Goal: Book appointment/travel/reservation

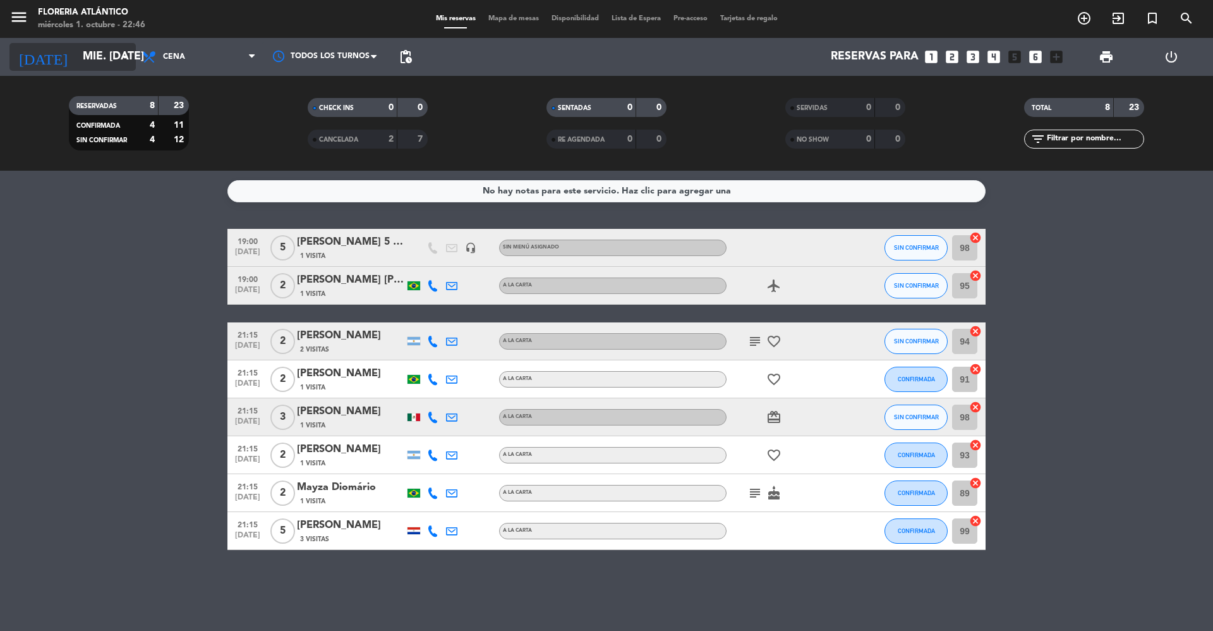
click at [92, 52] on input "mié. [DATE]" at bounding box center [149, 56] width 147 height 25
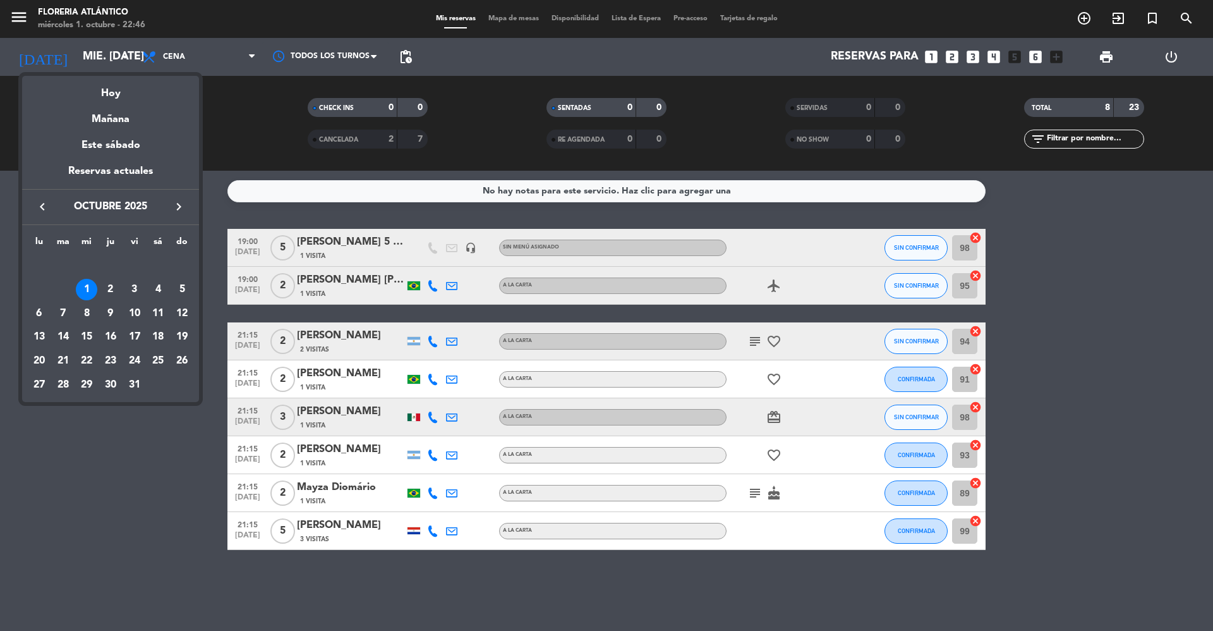
click at [135, 314] on div "10" at bounding box center [134, 313] width 21 height 21
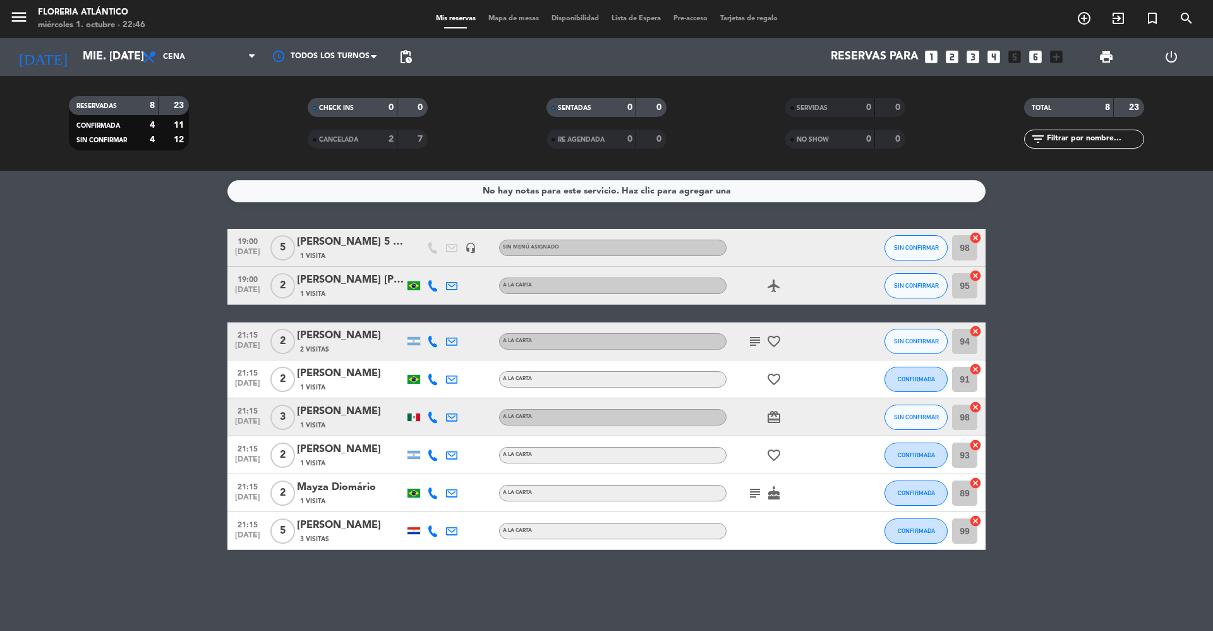
type input "vie. [DATE]"
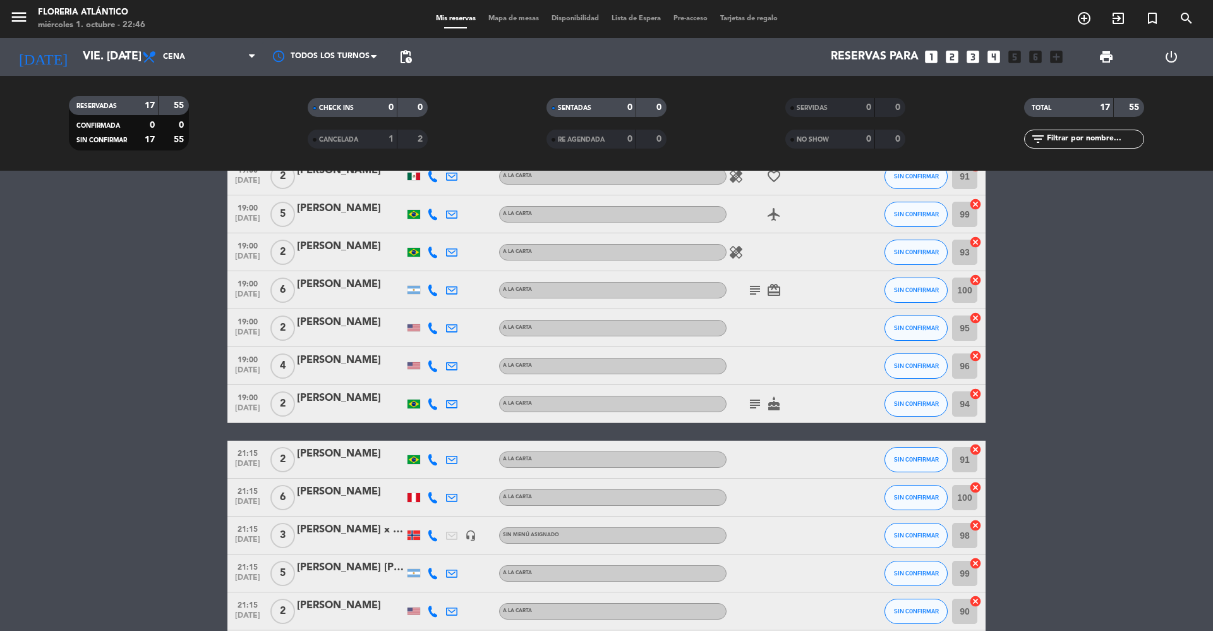
scroll to position [70, 0]
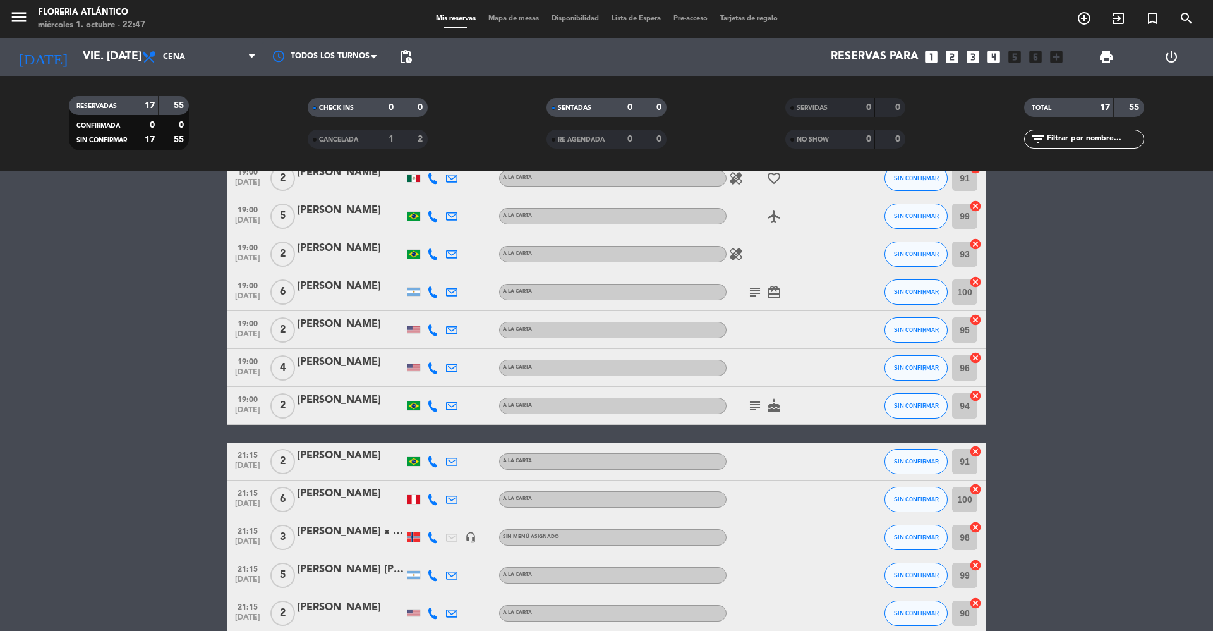
click at [992, 56] on icon "looks_4" at bounding box center [994, 57] width 16 height 16
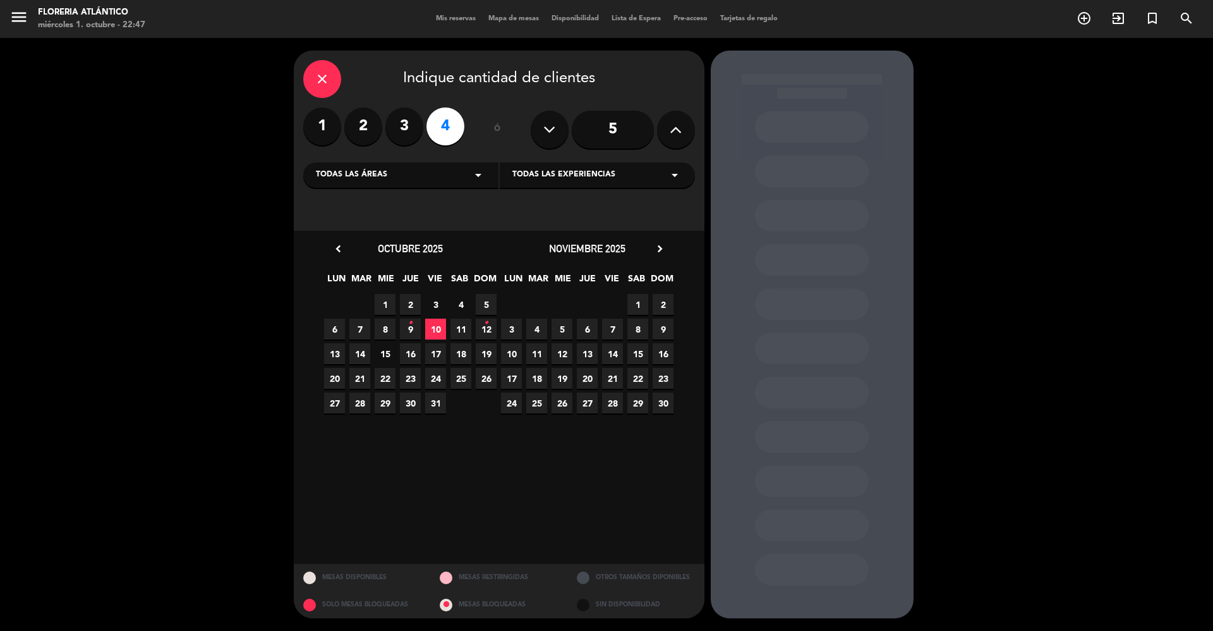
click at [433, 332] on span "10" at bounding box center [435, 328] width 21 height 21
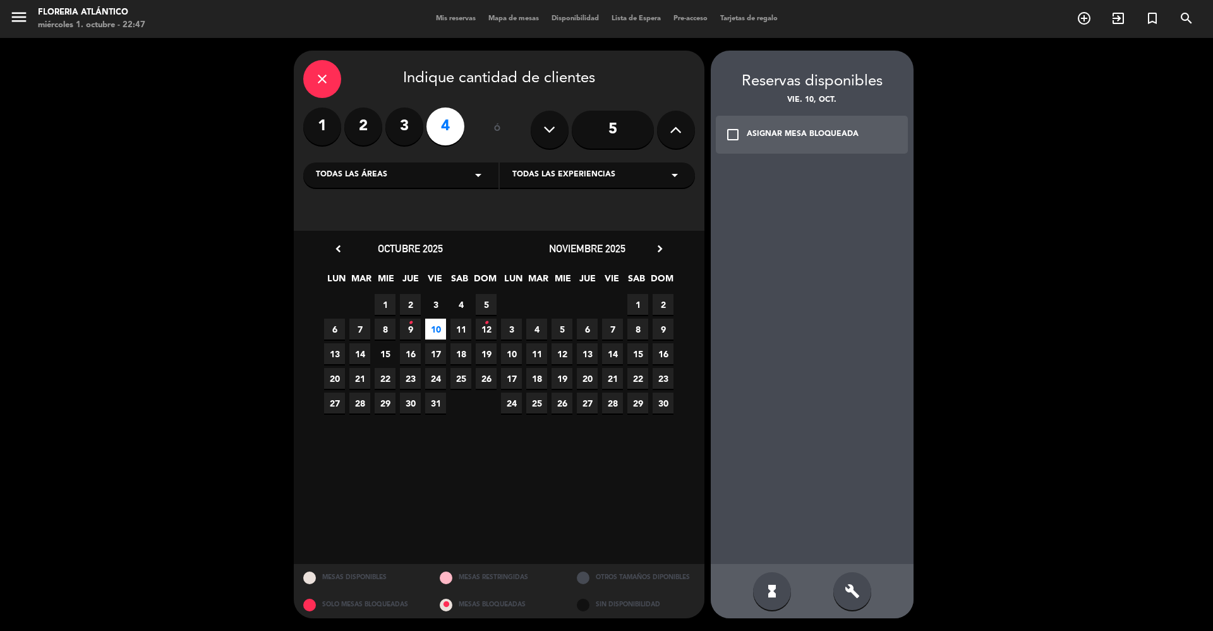
click at [790, 139] on div "ASIGNAR MESA BLOQUEADA" at bounding box center [803, 134] width 112 height 13
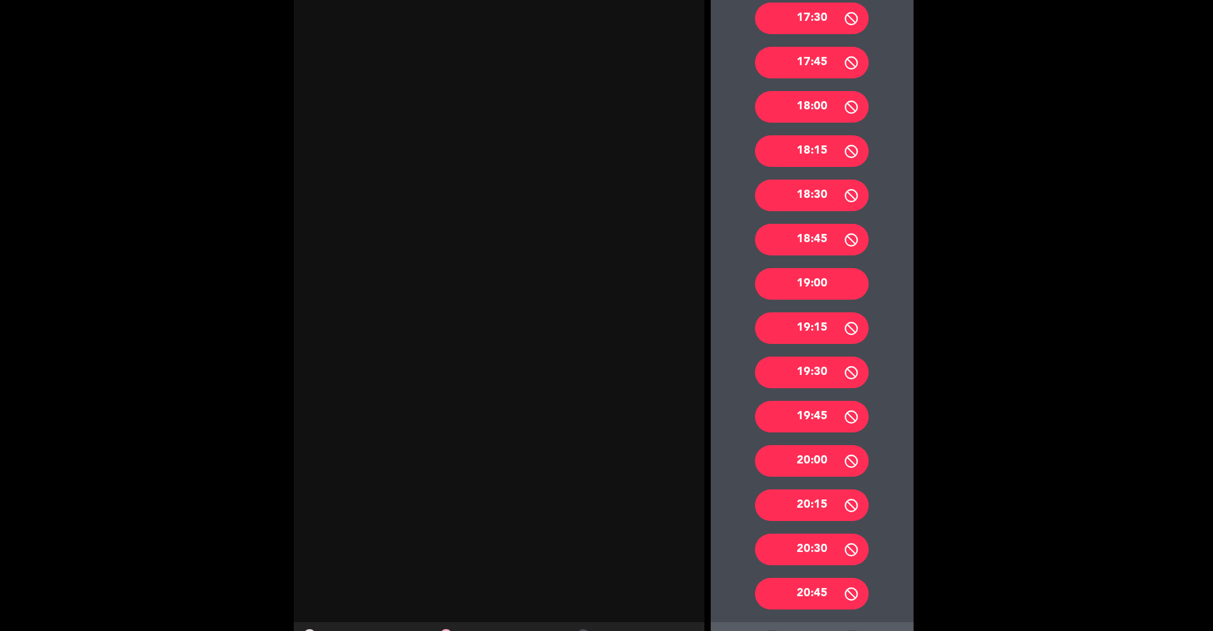
scroll to position [506, 0]
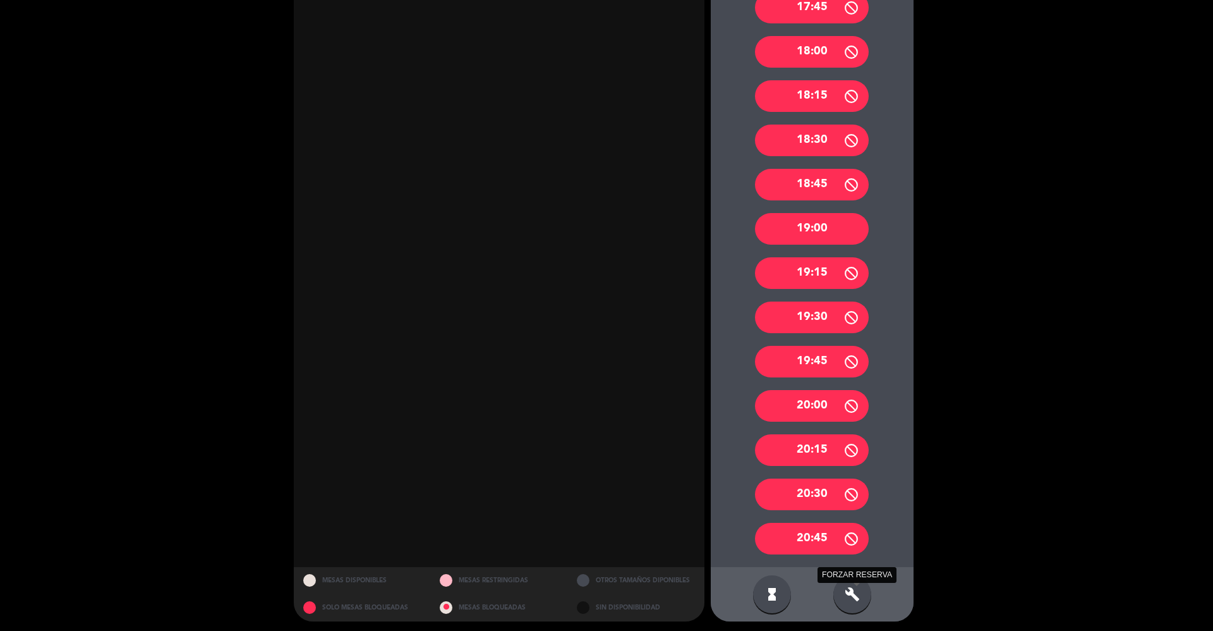
click at [852, 591] on icon "build" at bounding box center [852, 593] width 15 height 15
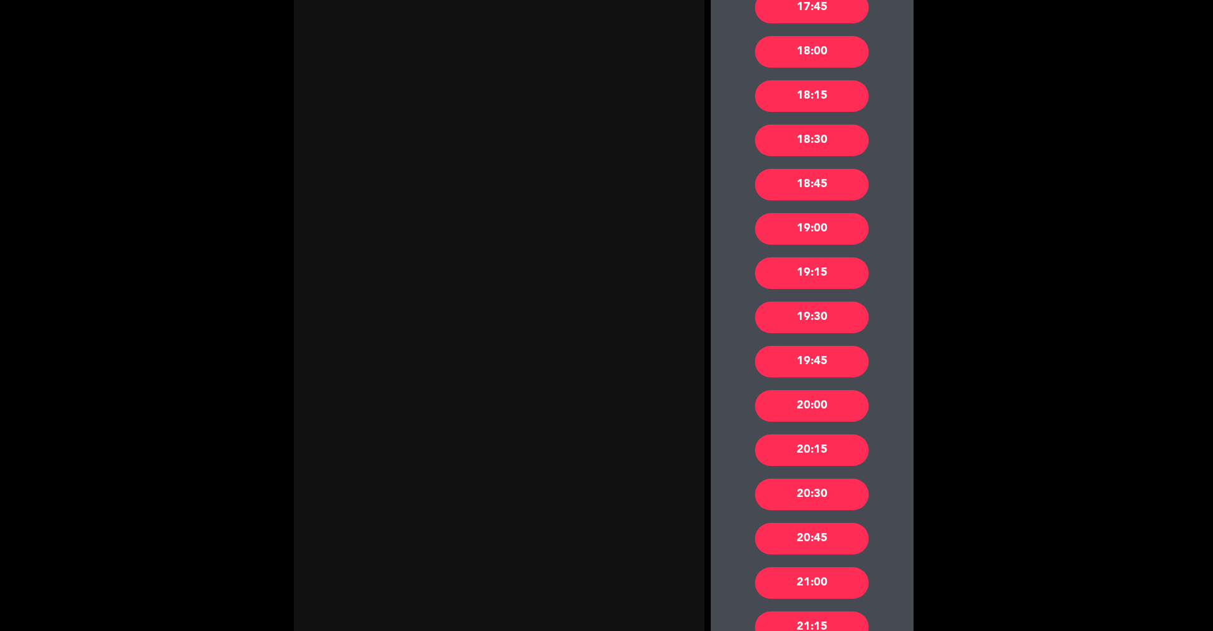
scroll to position [674, 0]
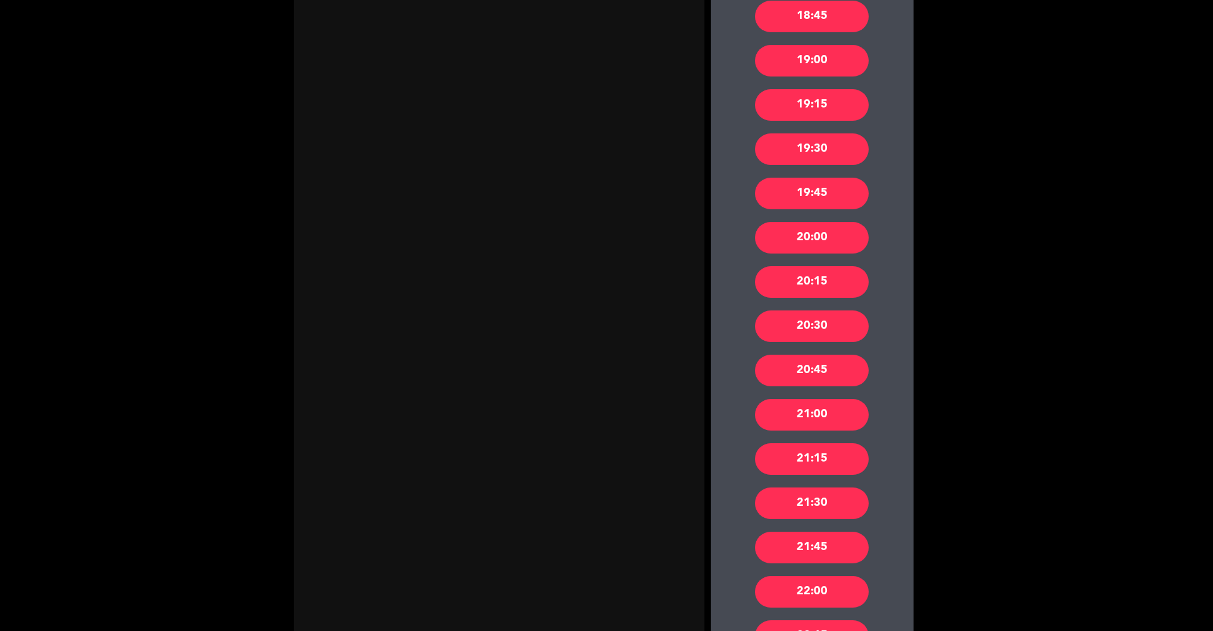
click at [805, 460] on div "21:15" at bounding box center [812, 459] width 114 height 32
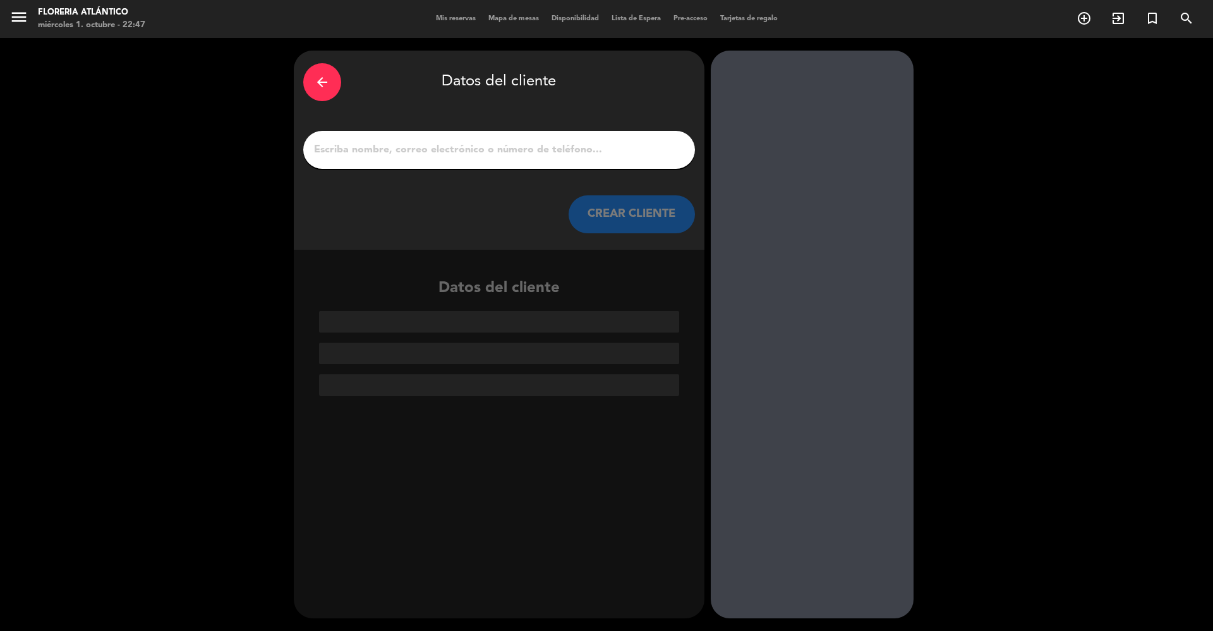
scroll to position [0, 0]
click at [471, 147] on input "1" at bounding box center [499, 150] width 373 height 18
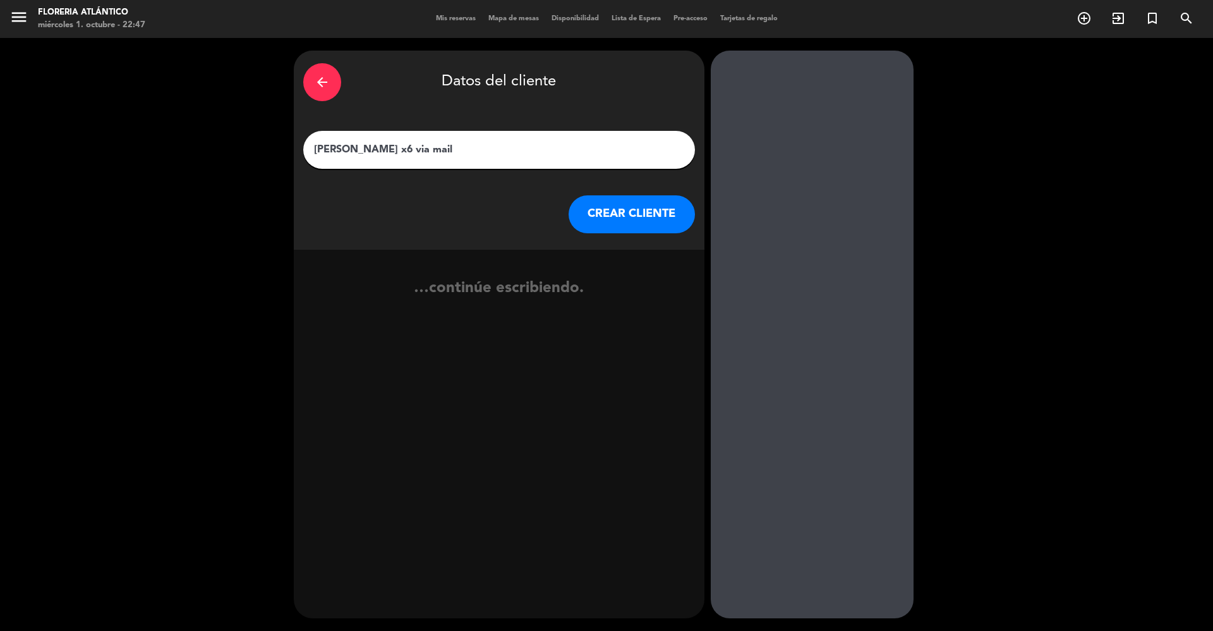
type input "[PERSON_NAME] x6 via mail"
click at [597, 197] on button "CREAR CLIENTE" at bounding box center [632, 214] width 126 height 38
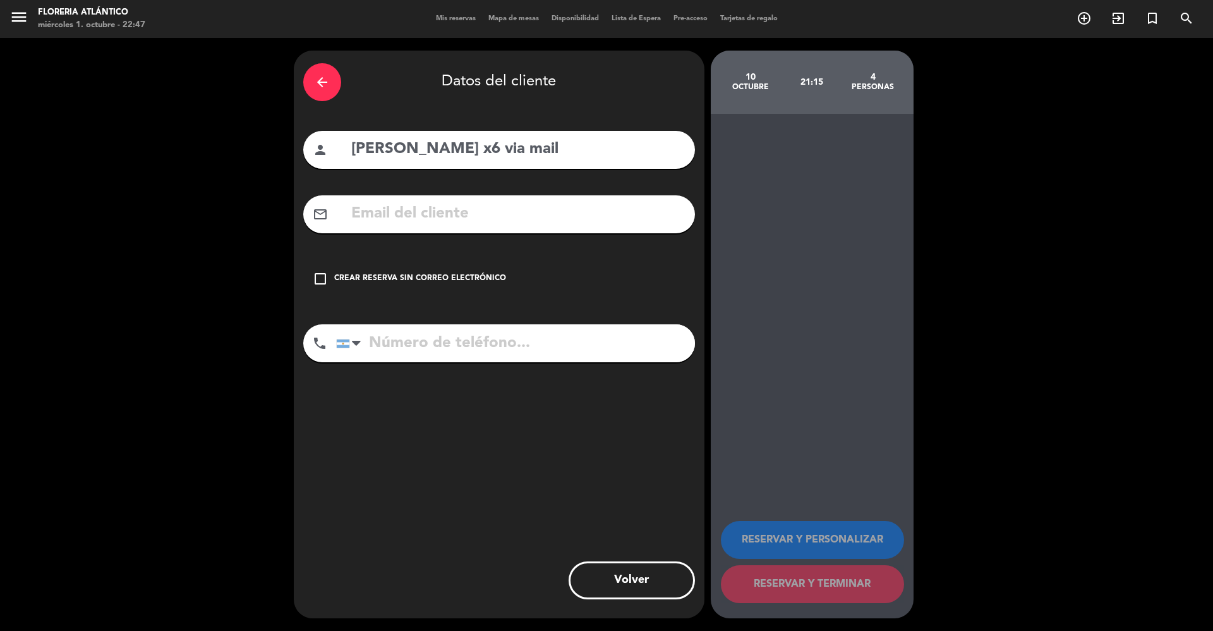
drag, startPoint x: 473, startPoint y: 274, endPoint x: 765, endPoint y: 521, distance: 382.9
click at [475, 274] on div "Crear reserva sin correo electrónico" at bounding box center [420, 278] width 172 height 13
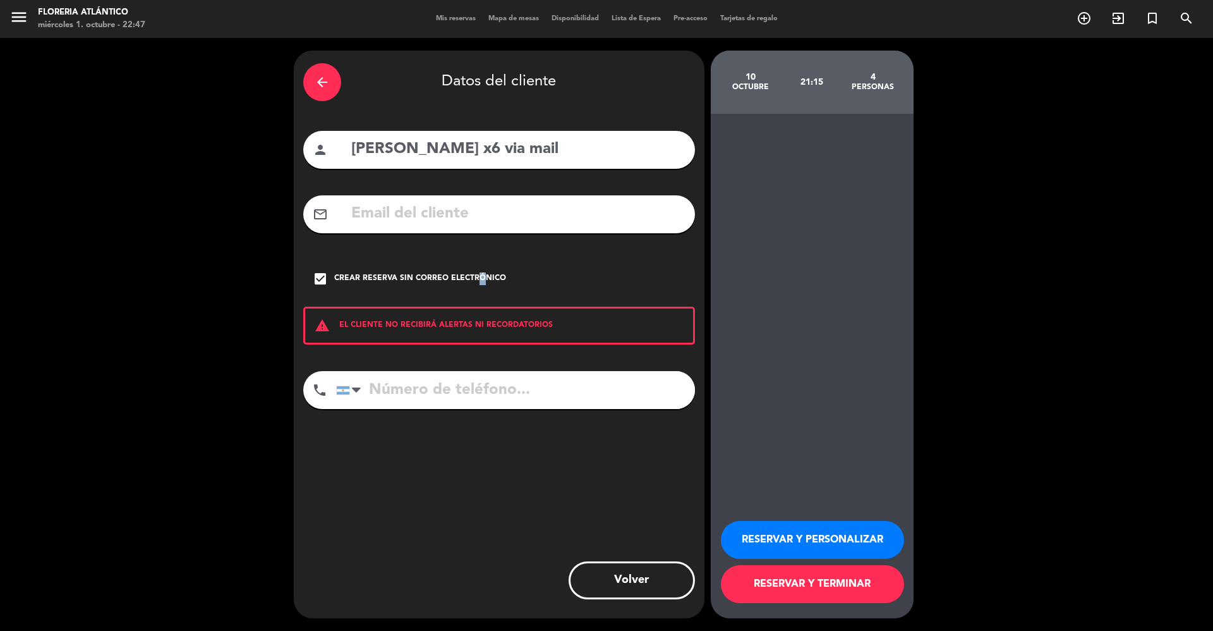
click at [830, 547] on button "RESERVAR Y PERSONALIZAR" at bounding box center [812, 540] width 183 height 38
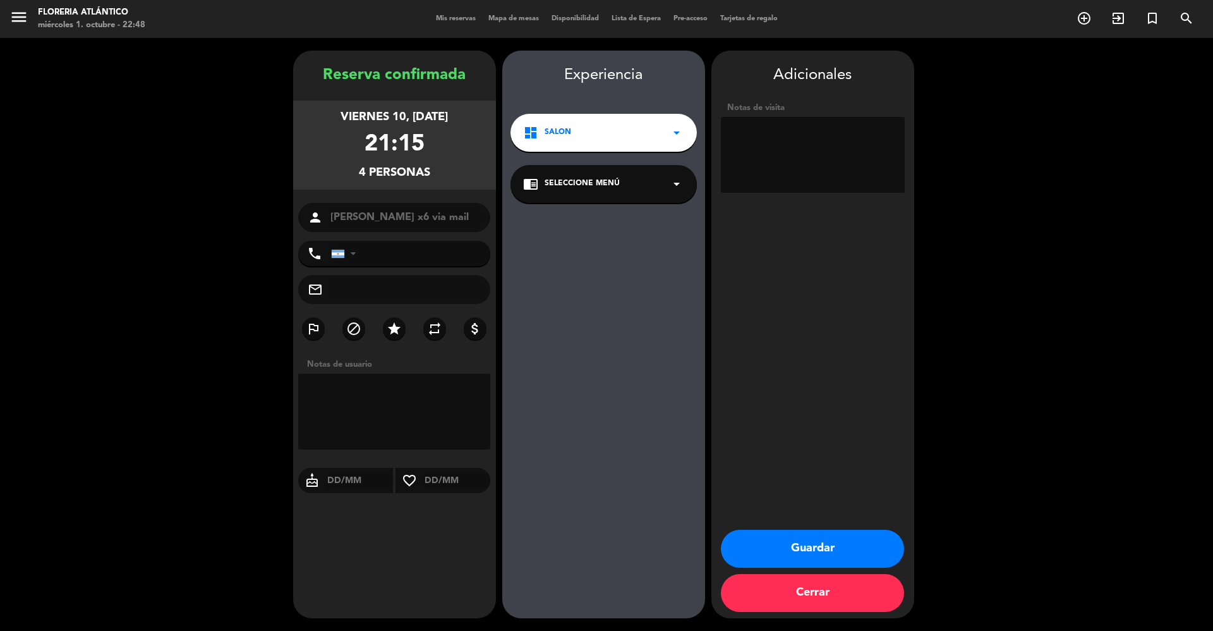
click at [375, 423] on textarea at bounding box center [394, 411] width 193 height 76
type textarea "l"
type textarea "son [DEMOGRAPHIC_DATA] en mesa de 4 personas"
drag, startPoint x: 863, startPoint y: 545, endPoint x: 931, endPoint y: 619, distance: 101.5
click at [863, 546] on button "Guardar" at bounding box center [812, 549] width 183 height 38
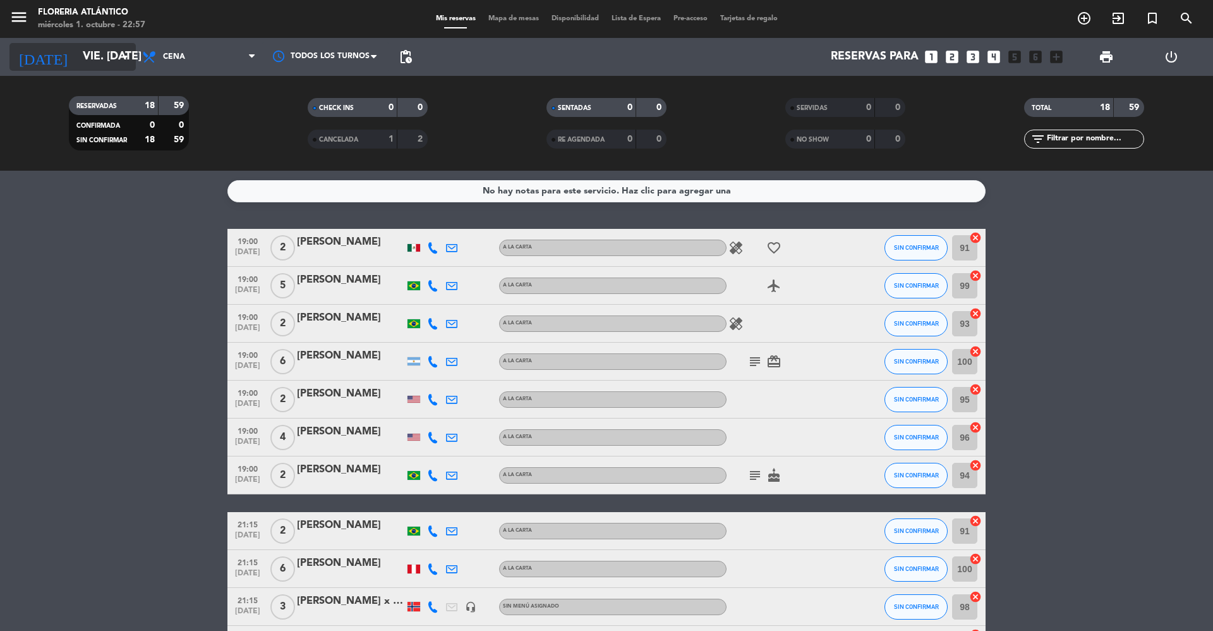
click at [112, 53] on input "vie. [DATE]" at bounding box center [149, 56] width 147 height 25
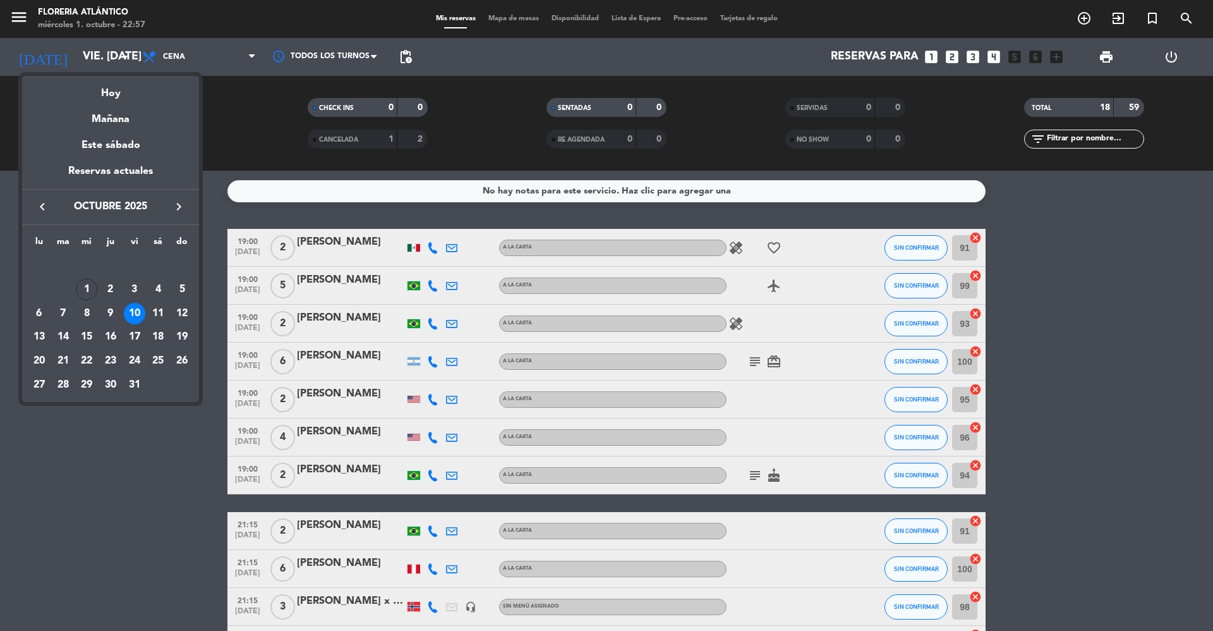
click at [166, 334] on div "18" at bounding box center [157, 336] width 21 height 21
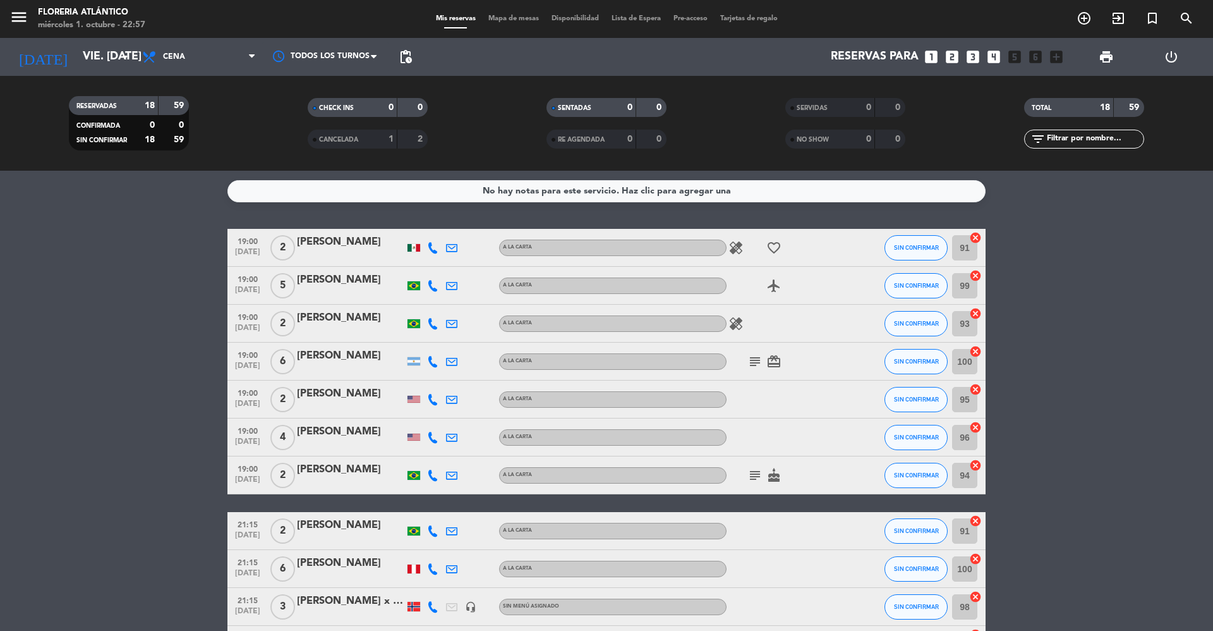
type input "sáb. [DATE]"
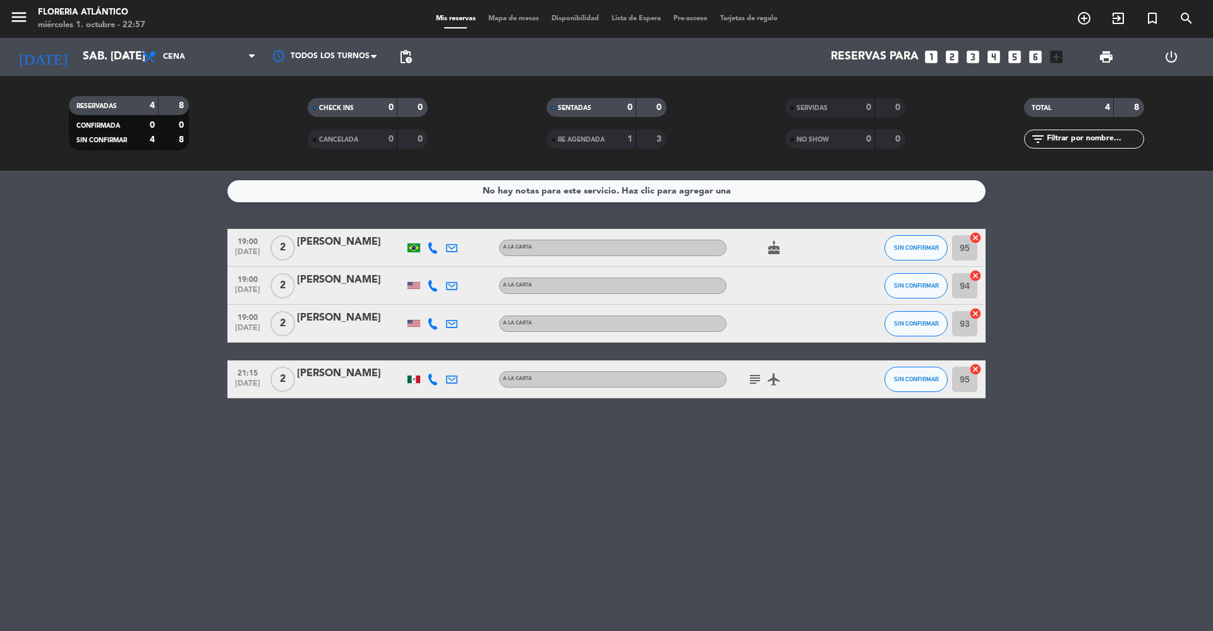
click at [996, 59] on icon "looks_4" at bounding box center [994, 57] width 16 height 16
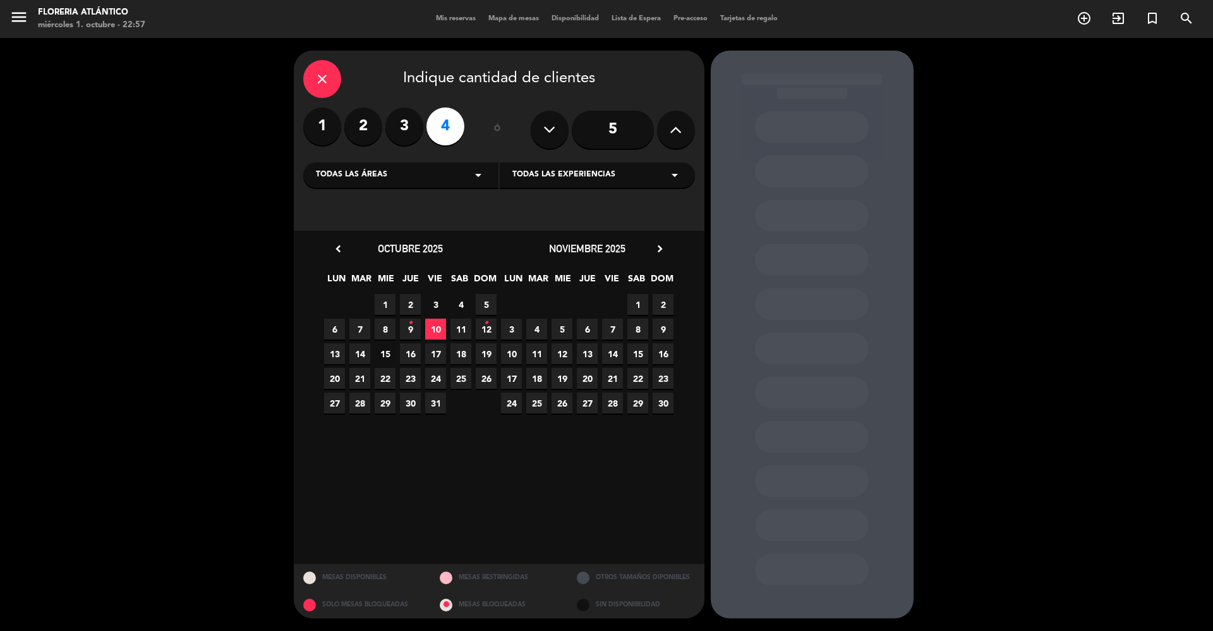
click at [458, 355] on span "18" at bounding box center [461, 353] width 21 height 21
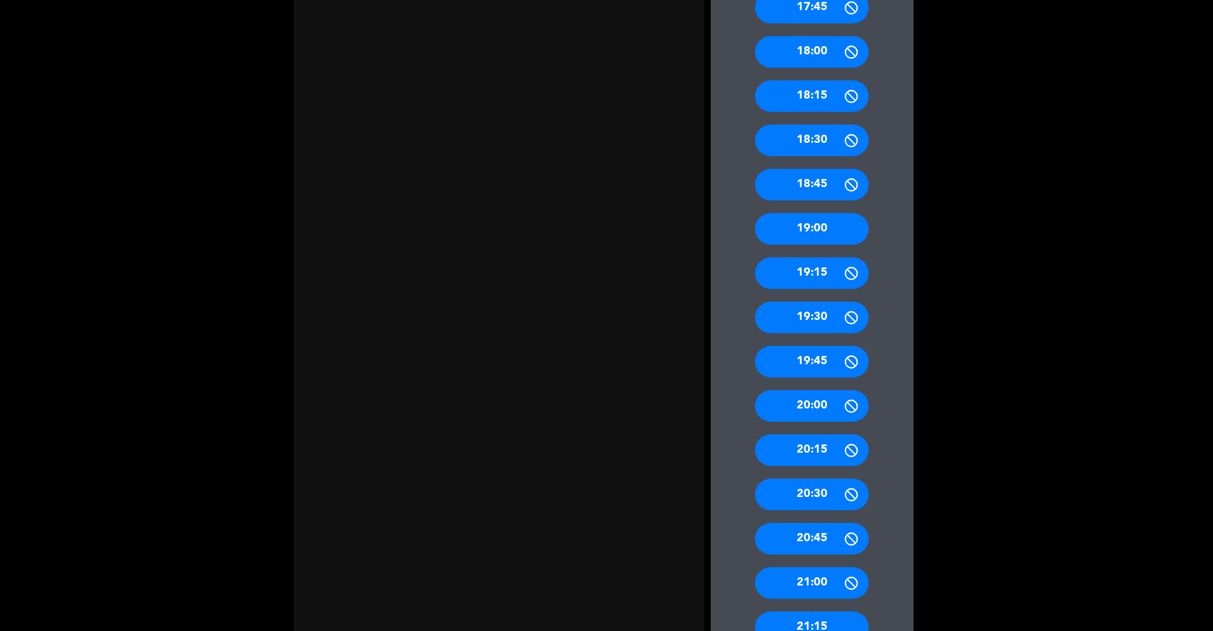
scroll to position [590, 0]
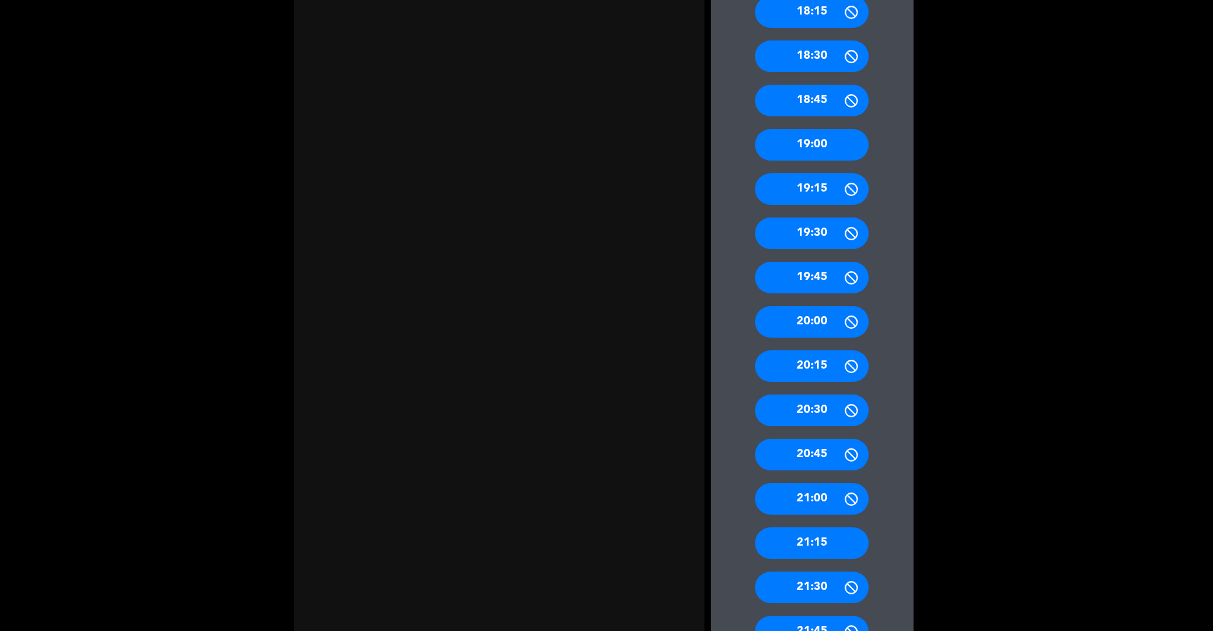
drag, startPoint x: 804, startPoint y: 547, endPoint x: 244, endPoint y: 226, distance: 645.9
click at [804, 545] on div "21:15" at bounding box center [812, 543] width 114 height 32
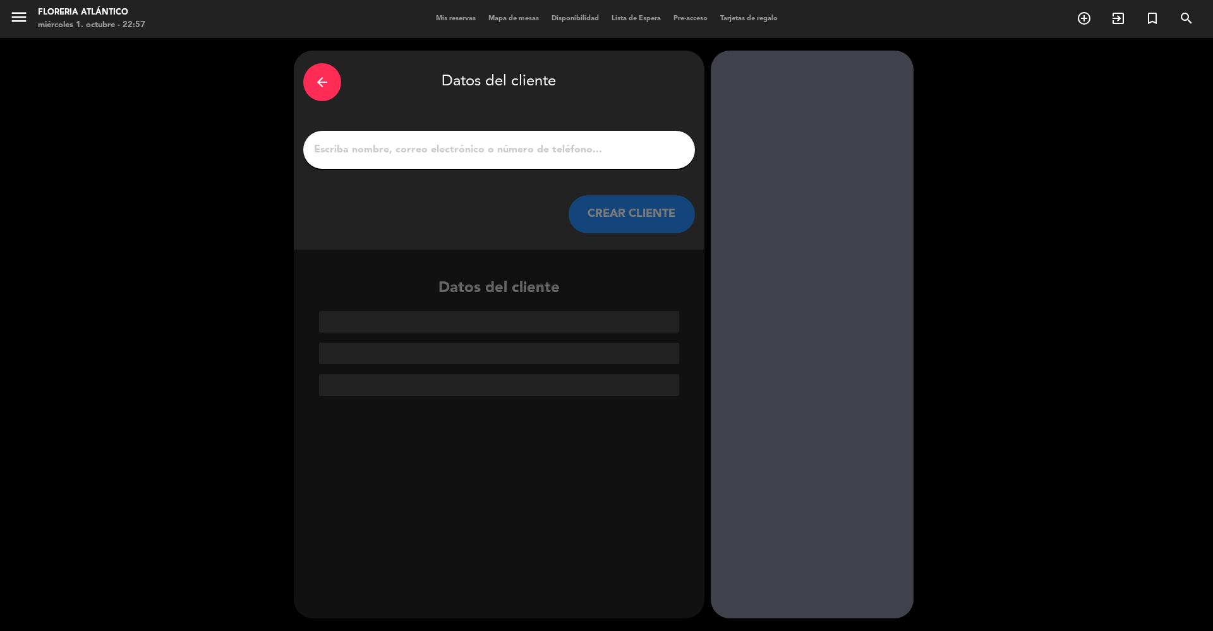
scroll to position [0, 0]
drag, startPoint x: 327, startPoint y: 173, endPoint x: 337, endPoint y: 155, distance: 20.9
click at [329, 172] on div "arrow_back Datos del cliente CREAR CLIENTE" at bounding box center [499, 150] width 411 height 199
click at [341, 155] on input "1" at bounding box center [499, 150] width 373 height 18
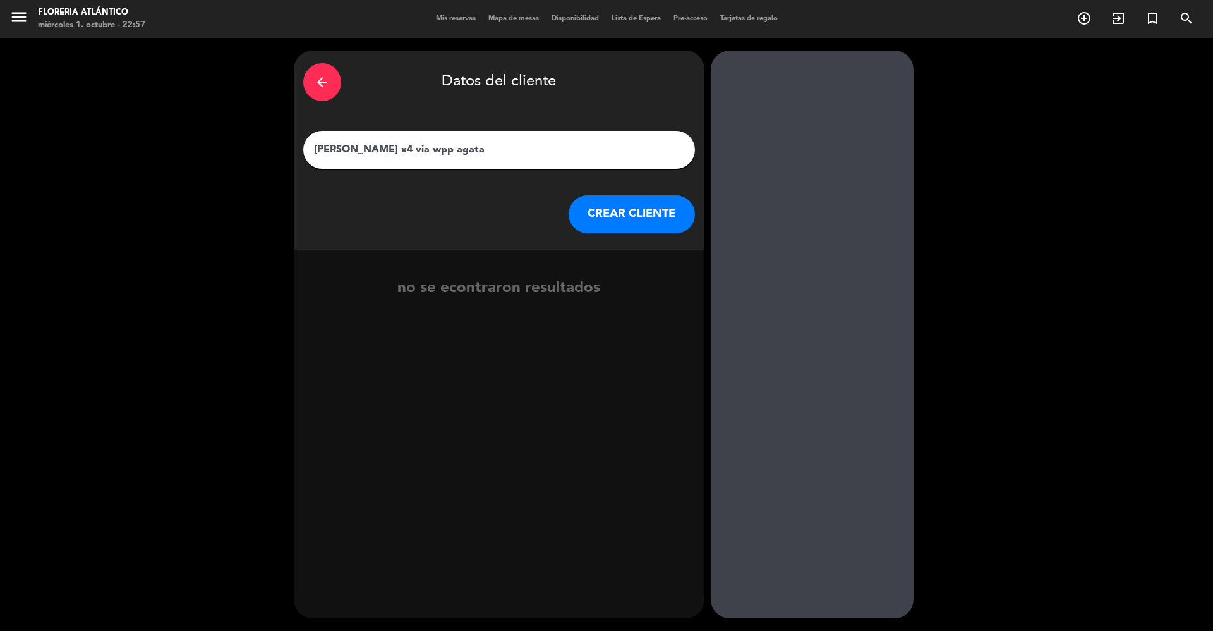
type input "[PERSON_NAME] x4 via wpp agata"
click at [622, 214] on button "CREAR CLIENTE" at bounding box center [632, 214] width 126 height 38
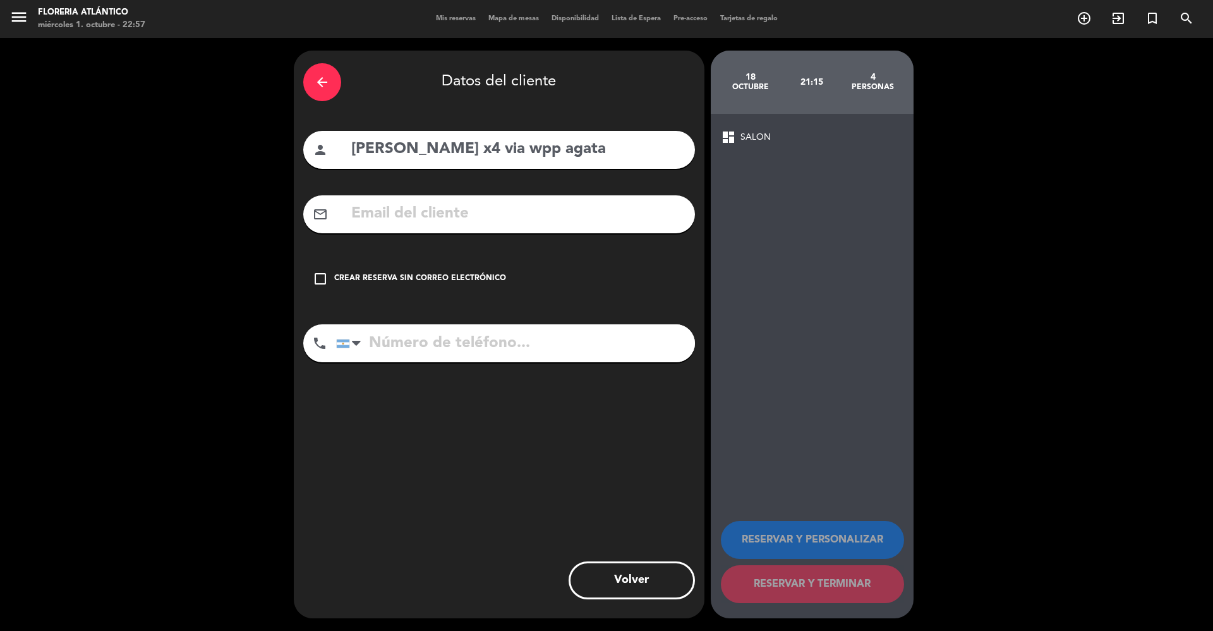
click at [461, 268] on div "check_box_outline_blank Crear reserva sin correo electrónico" at bounding box center [499, 279] width 392 height 38
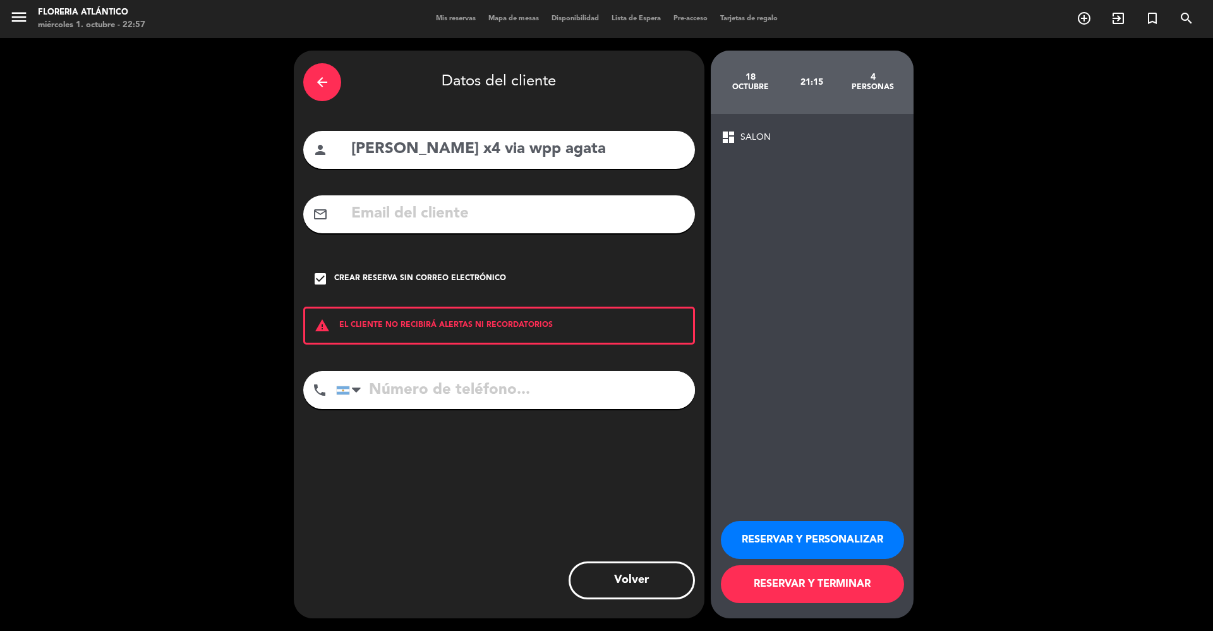
click at [517, 398] on input "tel" at bounding box center [515, 390] width 359 height 38
type input "[PHONE_NUMBER]"
click at [757, 588] on button "RESERVAR Y TERMINAR" at bounding box center [812, 584] width 183 height 38
